Goal: Information Seeking & Learning: Learn about a topic

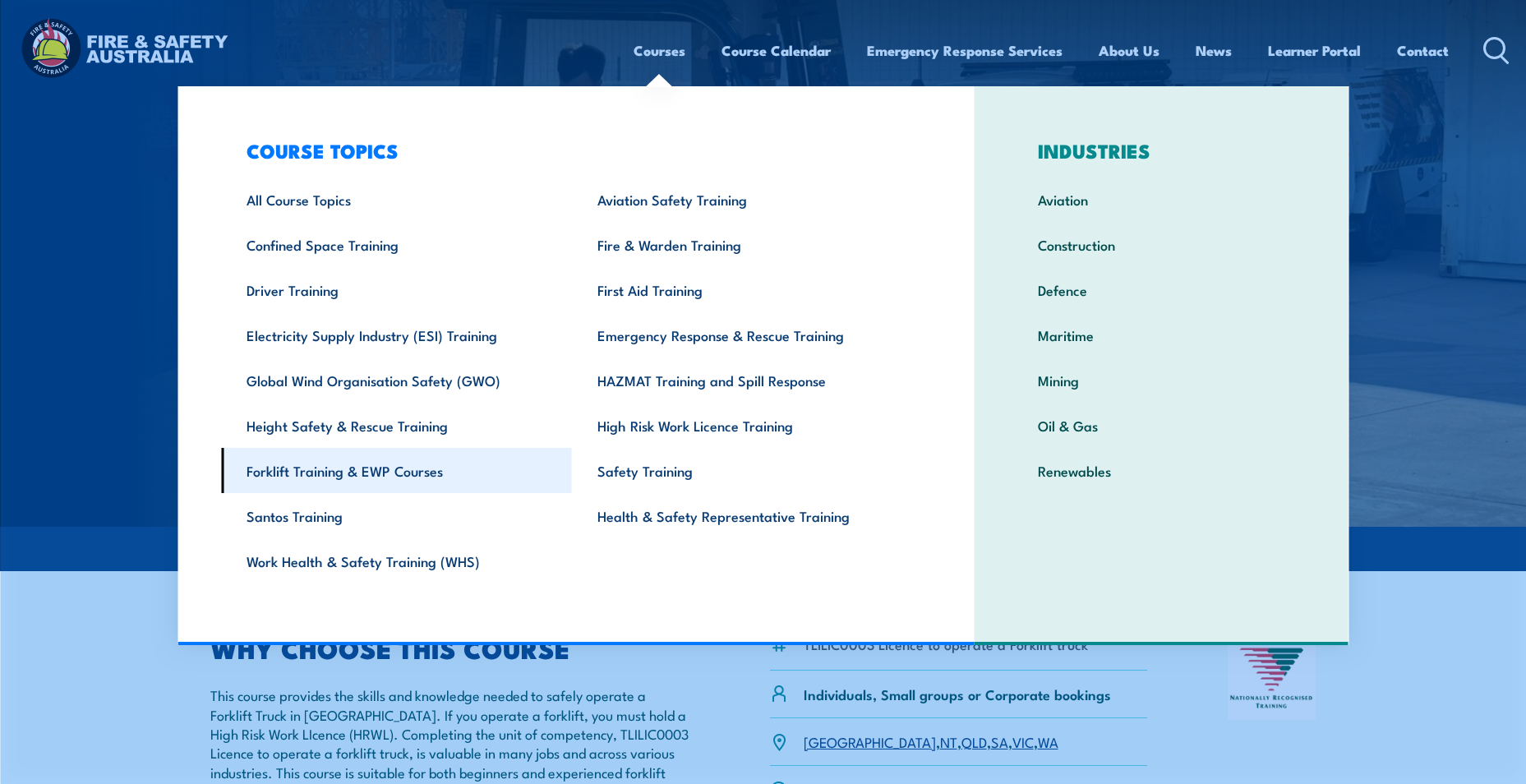
click at [323, 473] on link "Forklift Training & EWP Courses" at bounding box center [396, 471] width 351 height 45
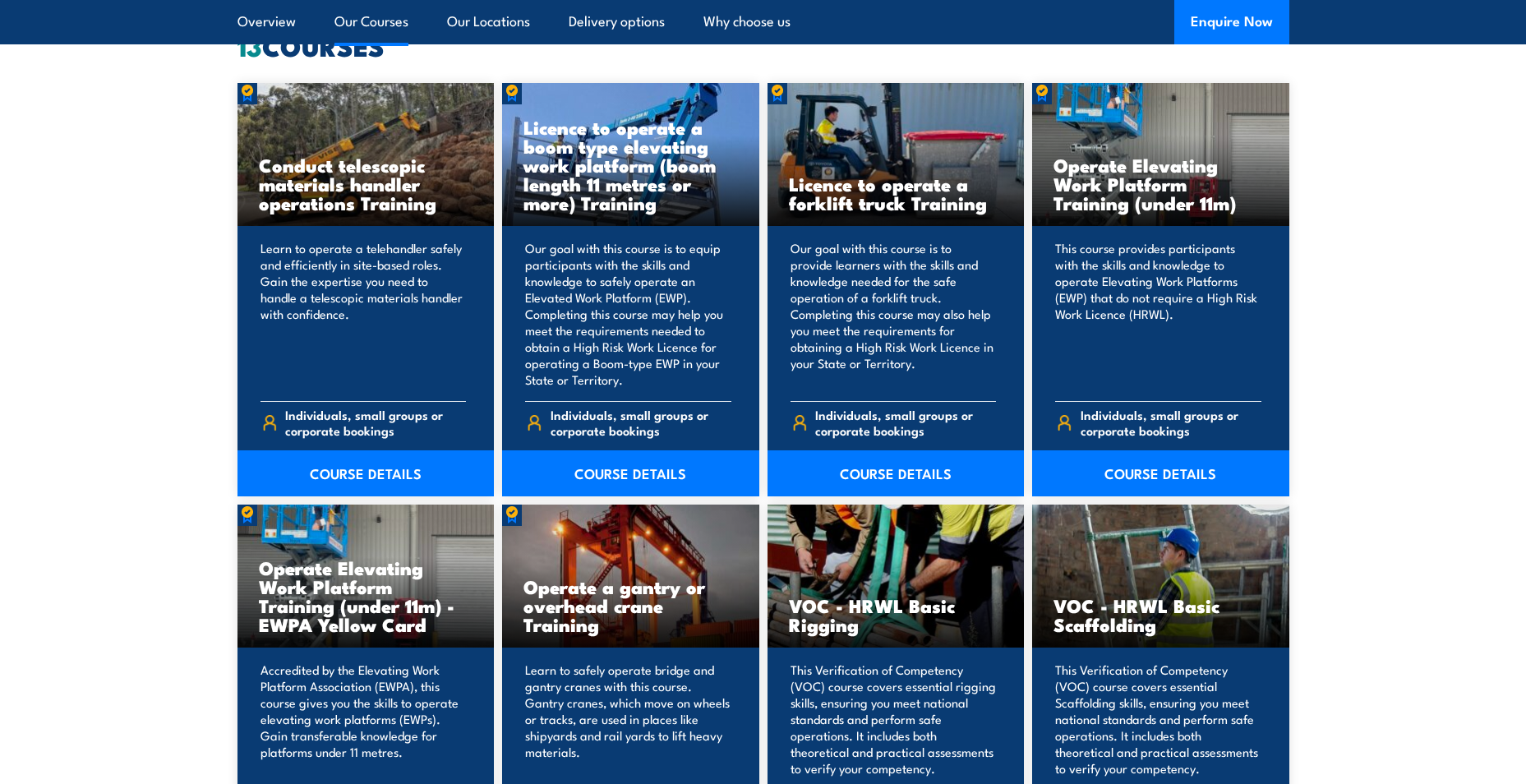
scroll to position [1396, 0]
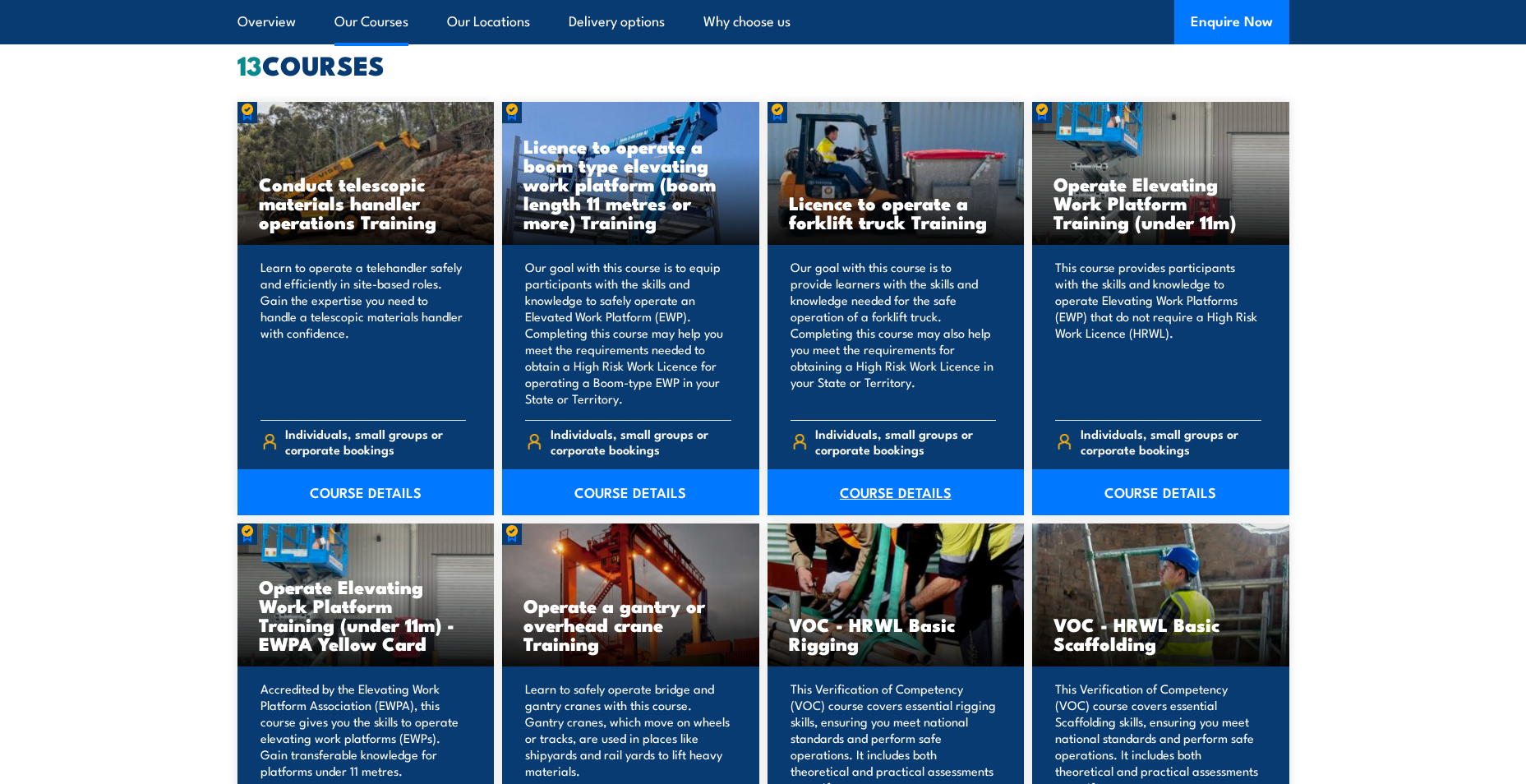
click at [903, 492] on link "COURSE DETAILS" at bounding box center [896, 492] width 257 height 46
